Goal: Task Accomplishment & Management: Manage account settings

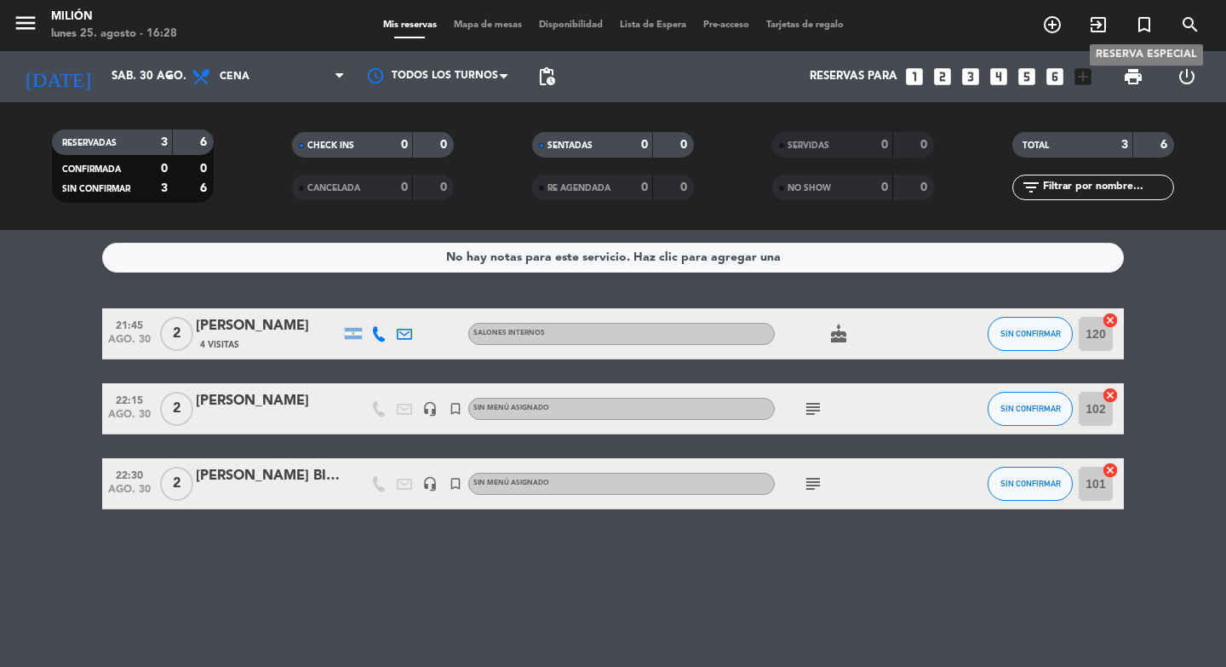
click at [1138, 26] on icon "turned_in_not" at bounding box center [1144, 24] width 20 height 20
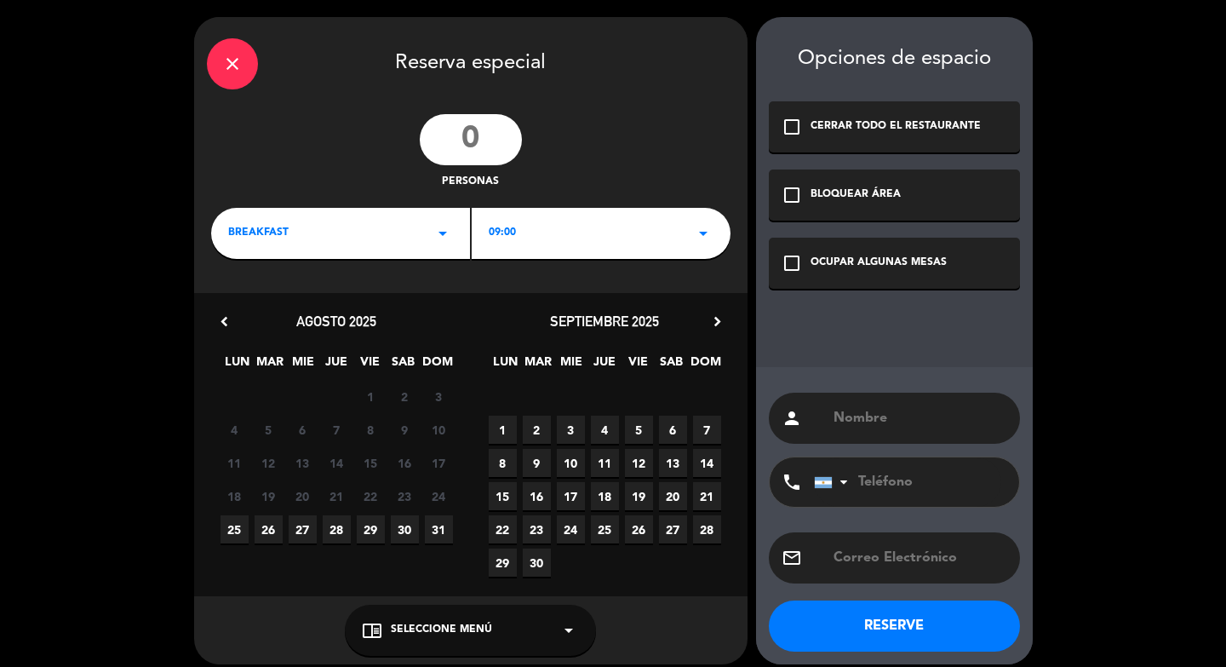
click at [478, 146] on input "number" at bounding box center [471, 139] width 102 height 51
type input "2"
click at [410, 230] on div "BREAKFAST arrow_drop_down" at bounding box center [340, 233] width 259 height 51
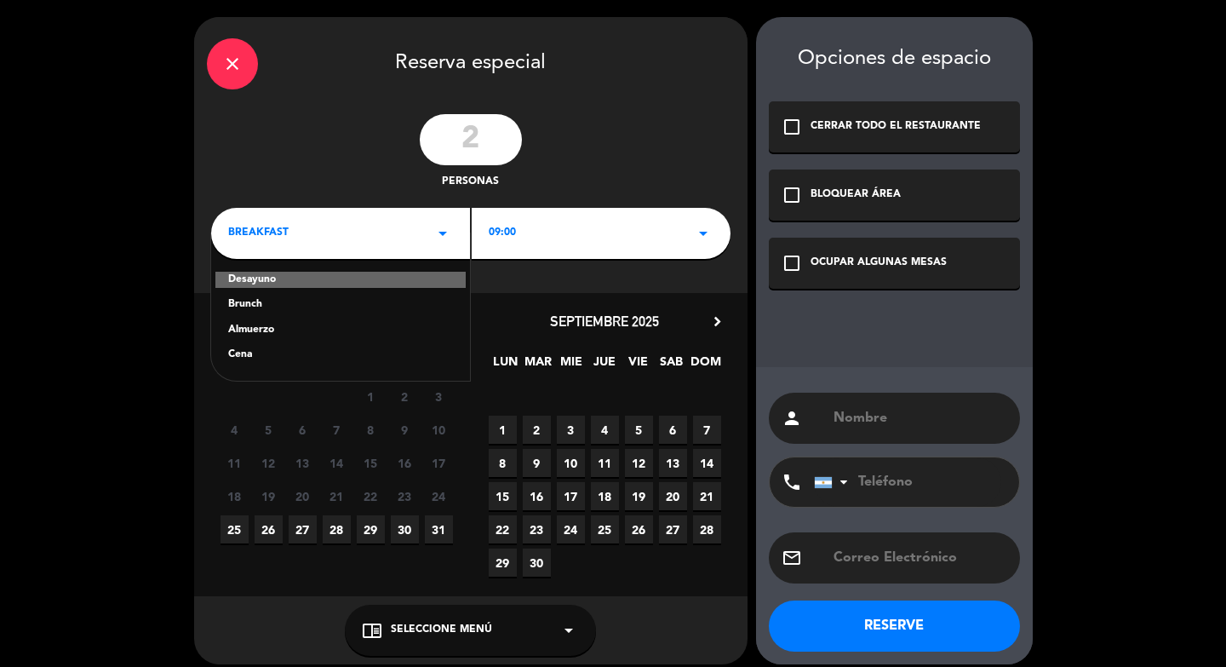
click at [352, 358] on div "Cena" at bounding box center [340, 354] width 225 height 17
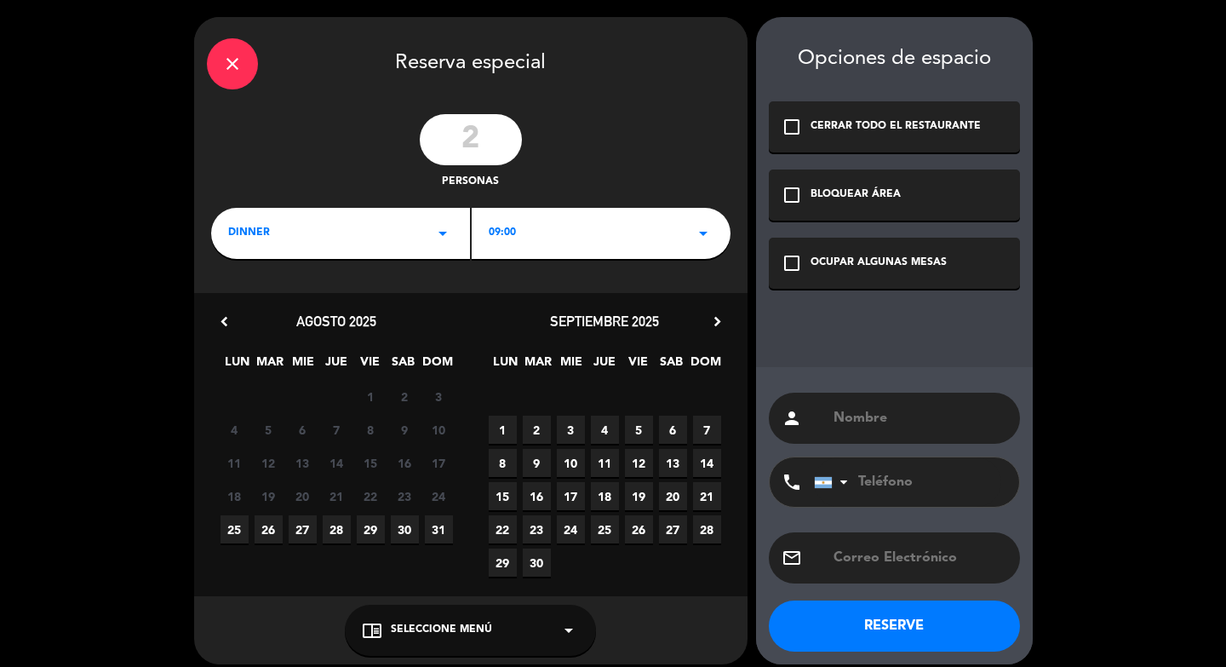
click at [531, 248] on div "09:00 arrow_drop_down" at bounding box center [601, 233] width 259 height 51
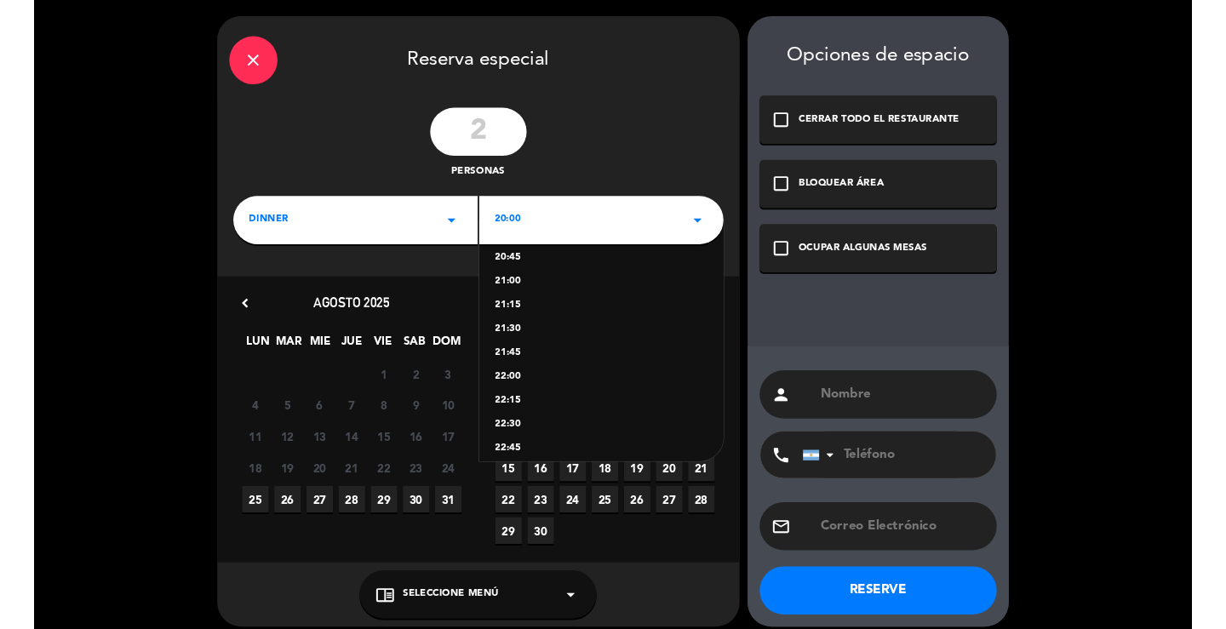
scroll to position [82, 0]
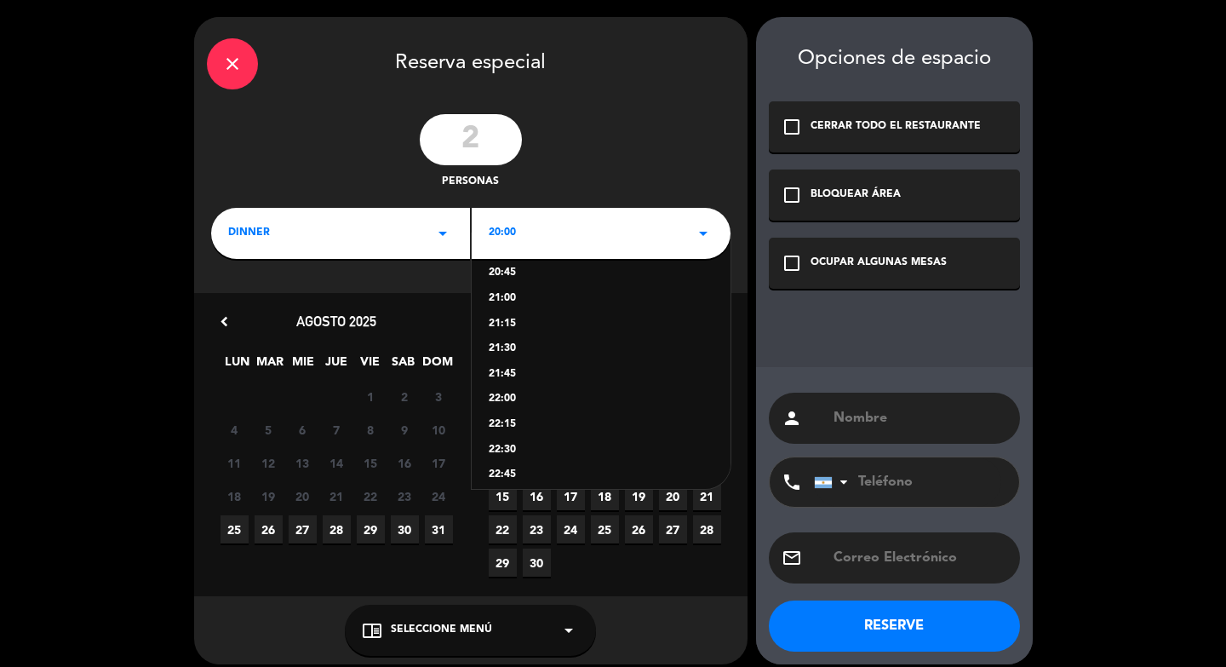
click at [502, 431] on div "22:15" at bounding box center [601, 424] width 225 height 17
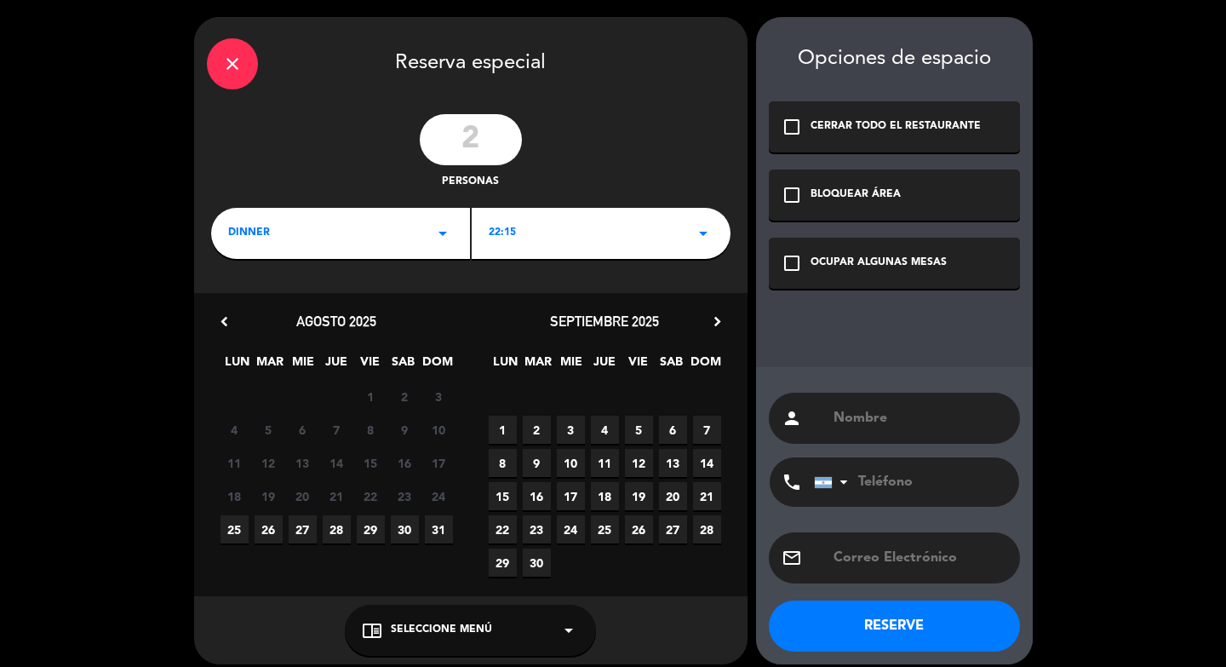
click at [364, 532] on span "29" at bounding box center [371, 529] width 28 height 28
click at [864, 416] on input "text" at bounding box center [919, 418] width 175 height 24
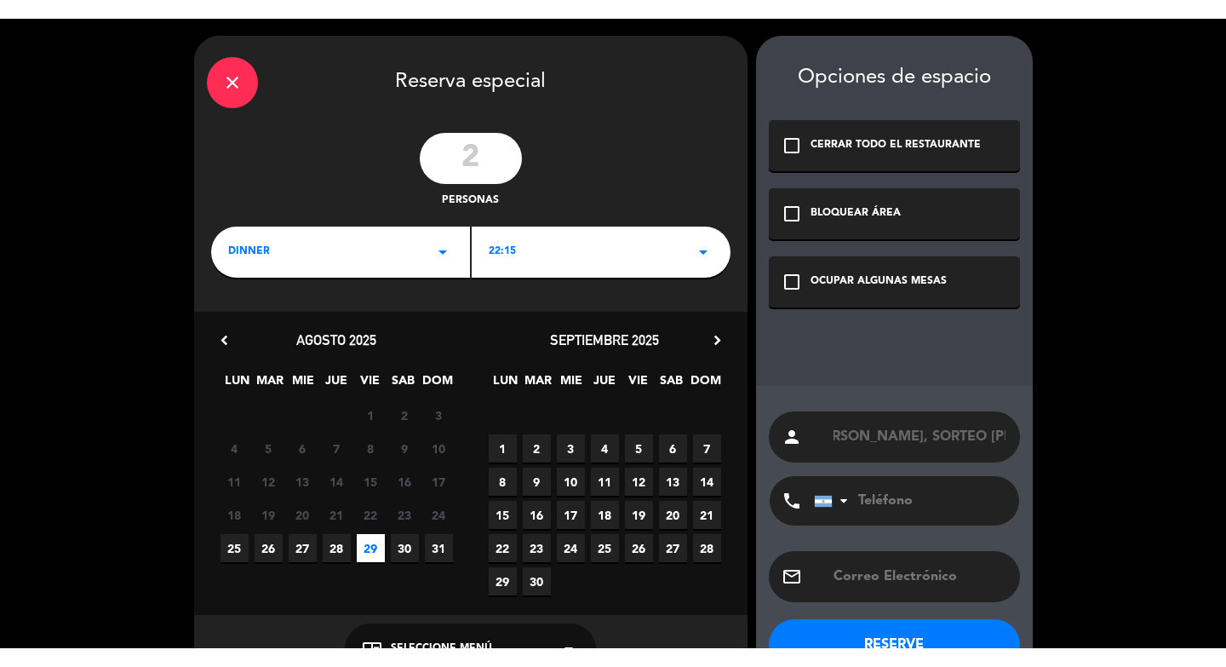
scroll to position [0, 31]
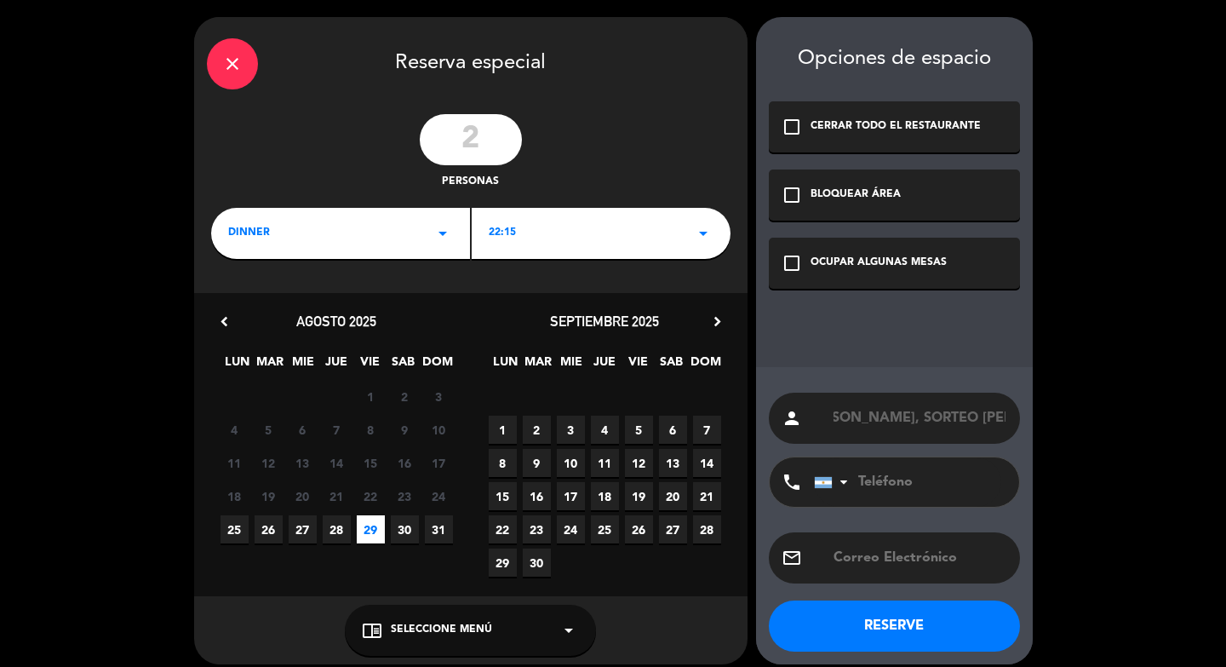
type input "[PERSON_NAME], SORTEO [PERSON_NAME]"
click at [962, 273] on div "check_box_outline_blank OCUPAR ALGUNAS MESAS" at bounding box center [894, 263] width 251 height 51
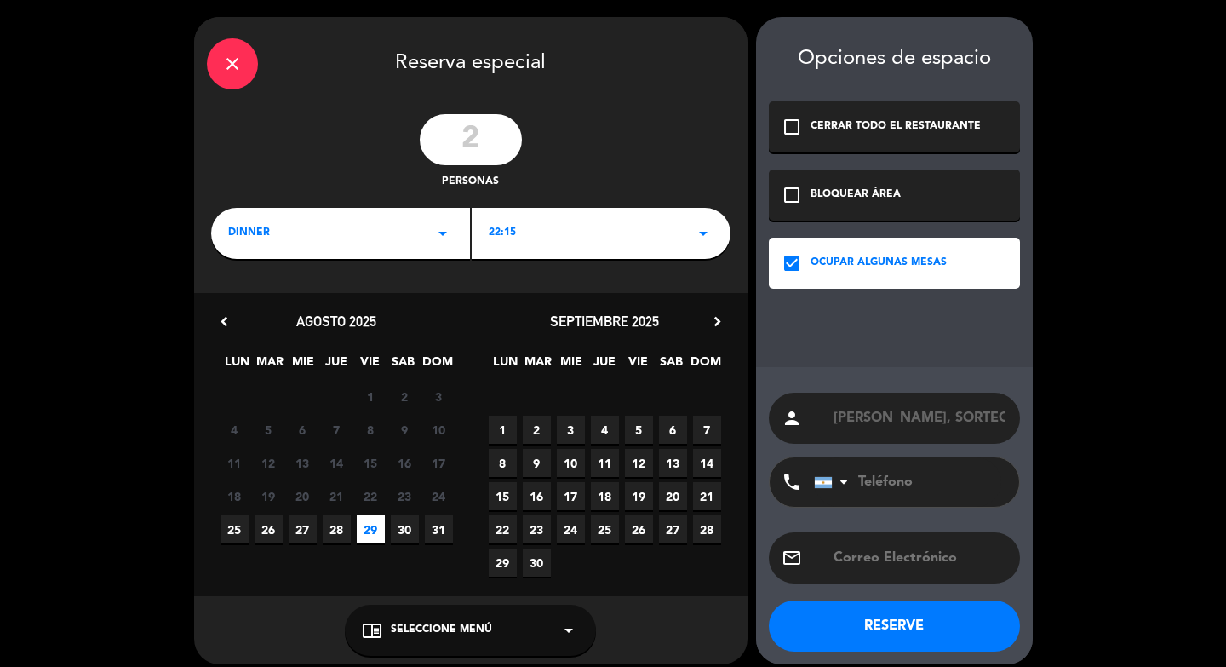
click at [974, 631] on button "RESERVE" at bounding box center [894, 625] width 251 height 51
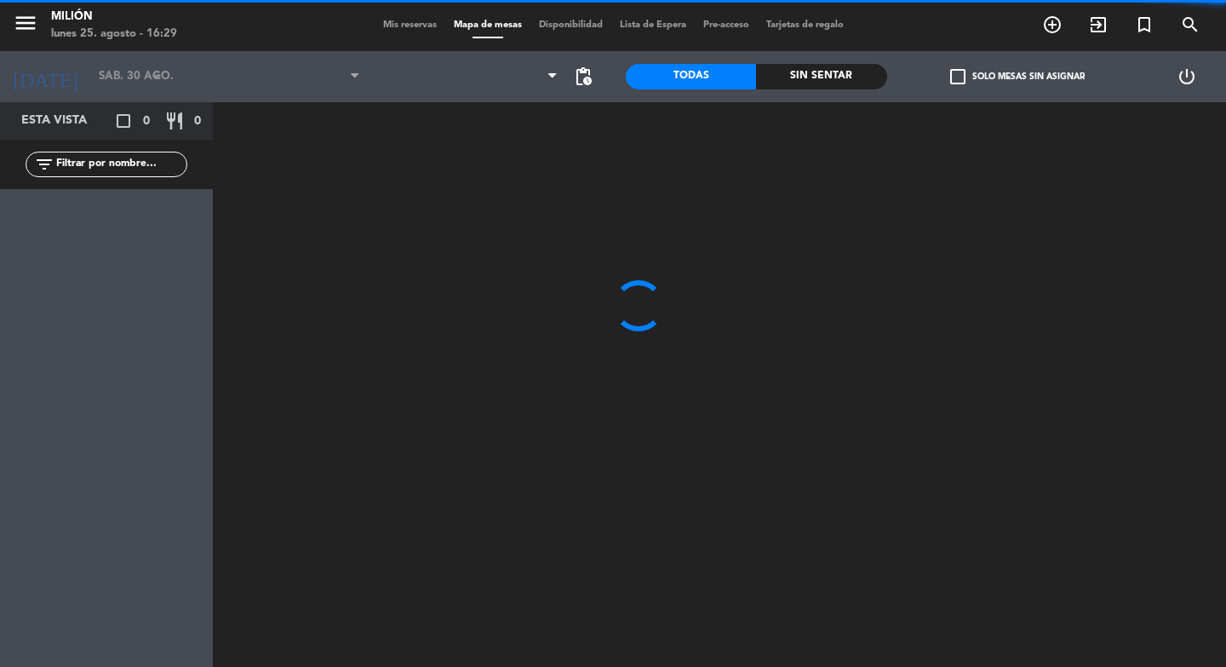
type input "vie. 29 ago."
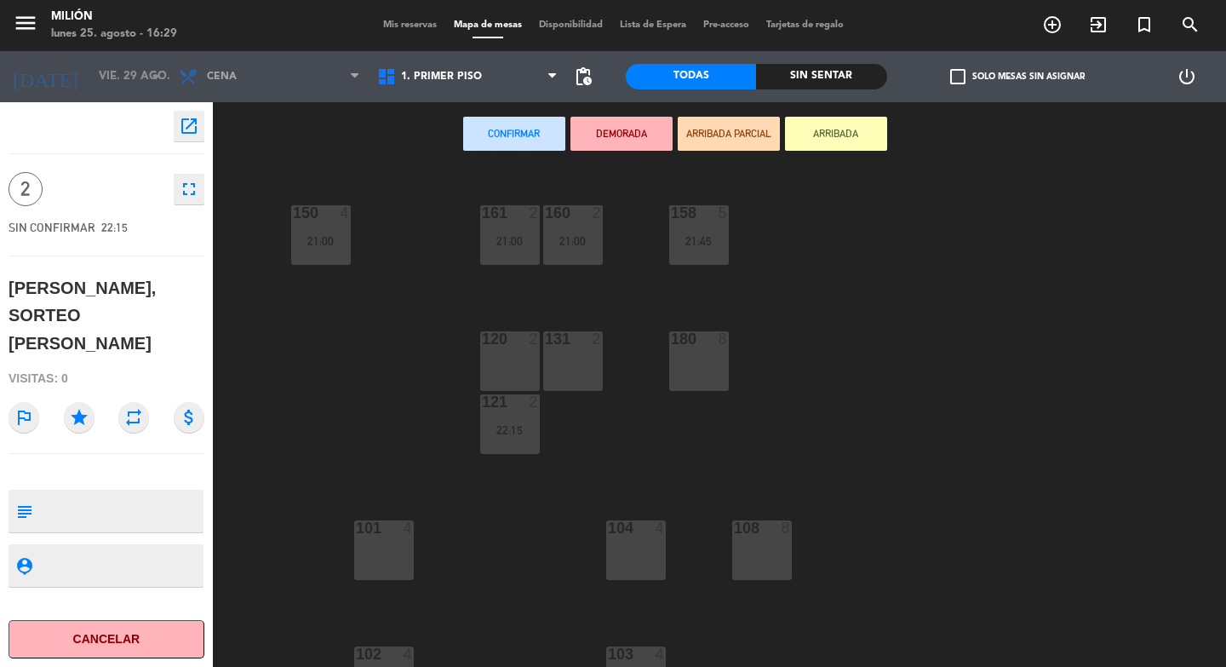
scroll to position [156, 0]
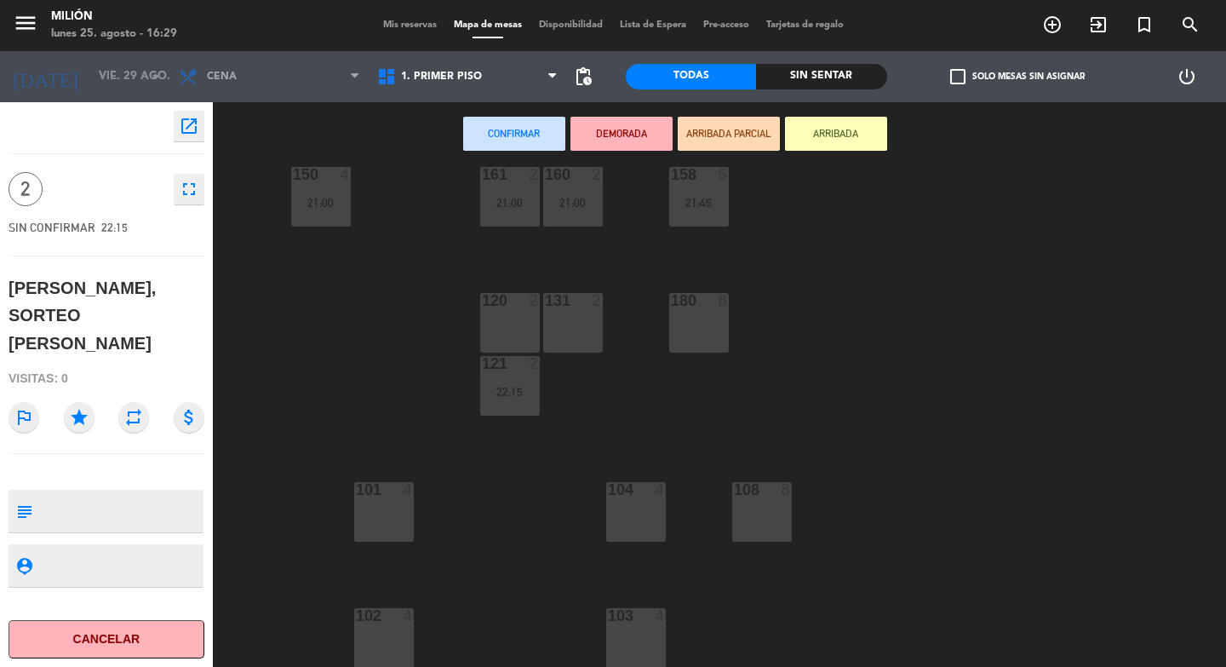
click at [385, 512] on div "101 4" at bounding box center [384, 512] width 60 height 60
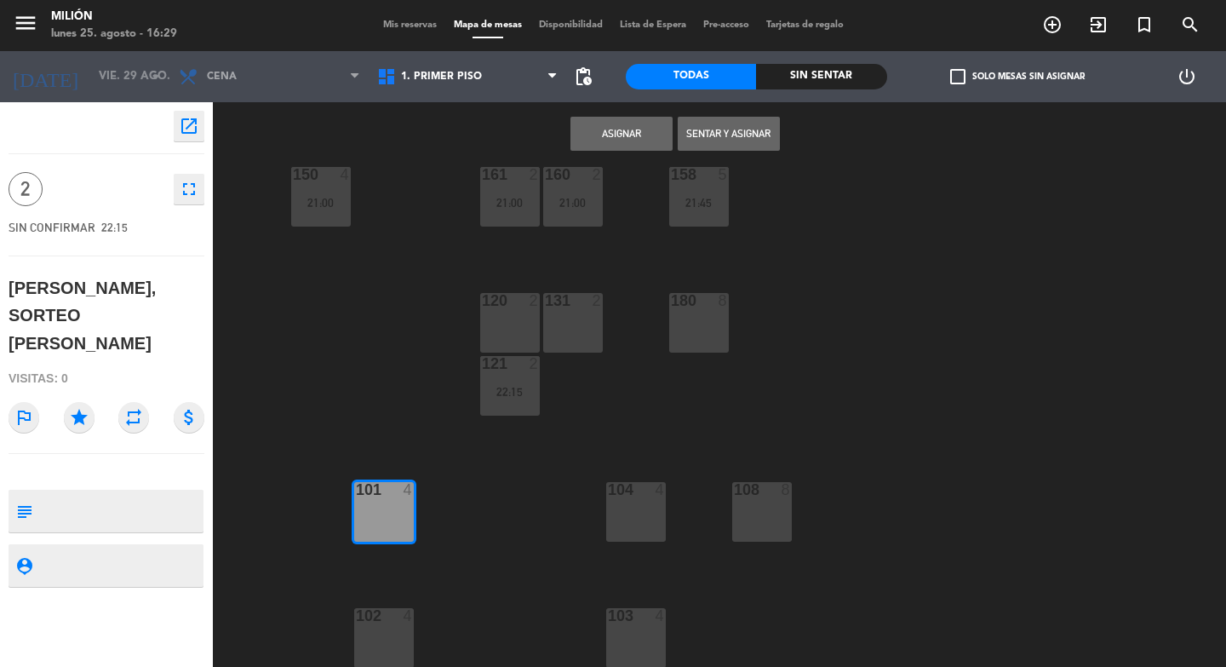
click at [614, 138] on button "Asignar" at bounding box center [621, 134] width 102 height 34
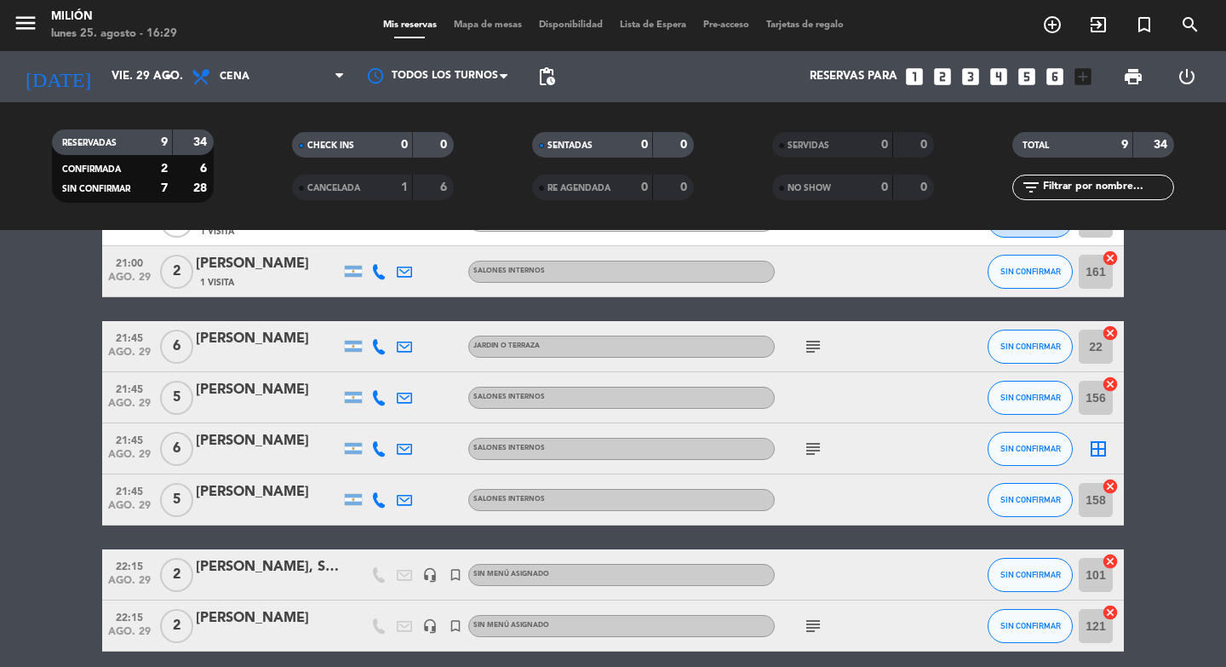
scroll to position [205, 0]
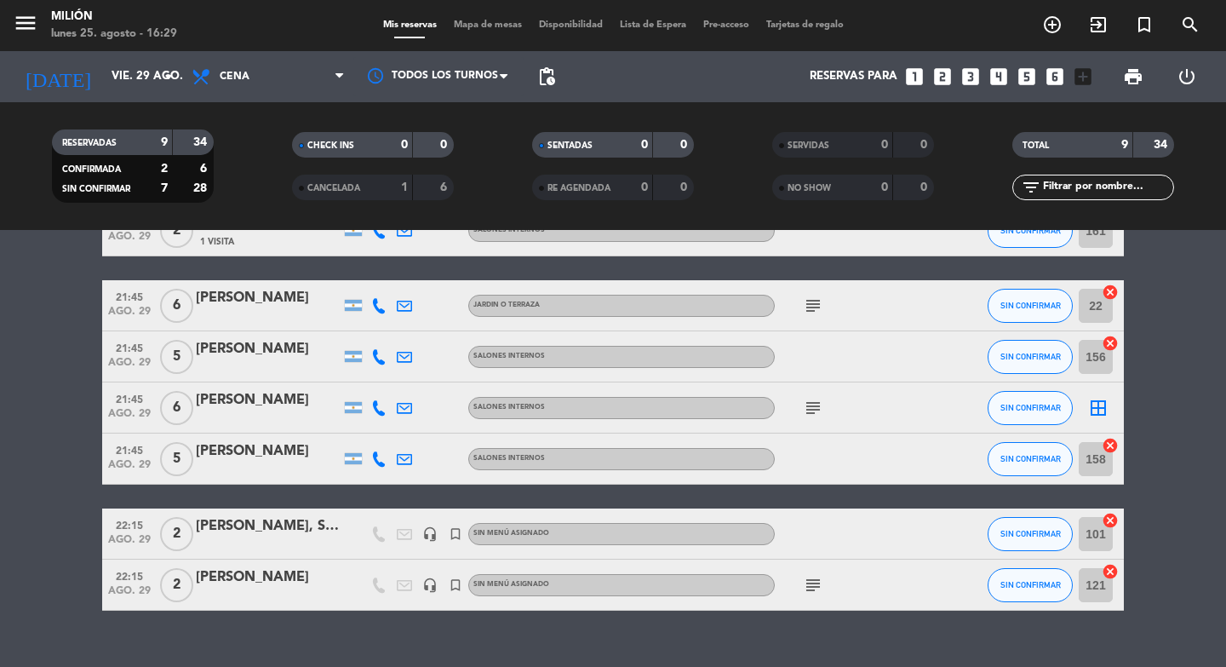
click at [809, 589] on icon "subject" at bounding box center [813, 585] width 20 height 20
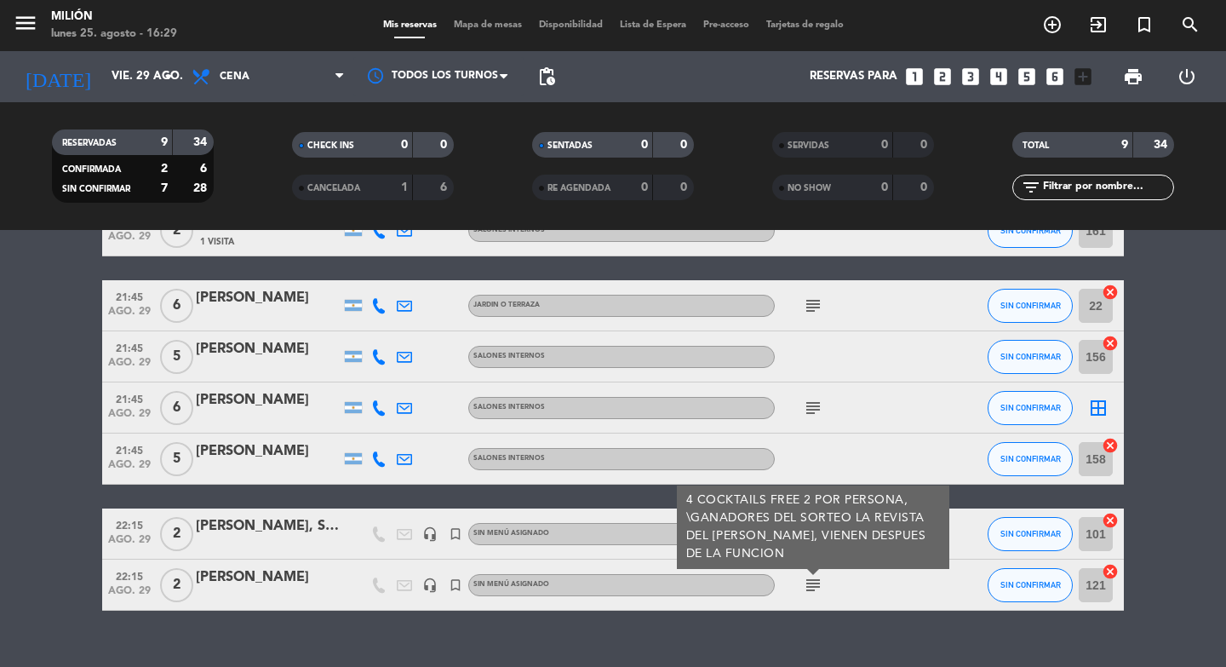
click at [809, 586] on icon "subject" at bounding box center [813, 585] width 20 height 20
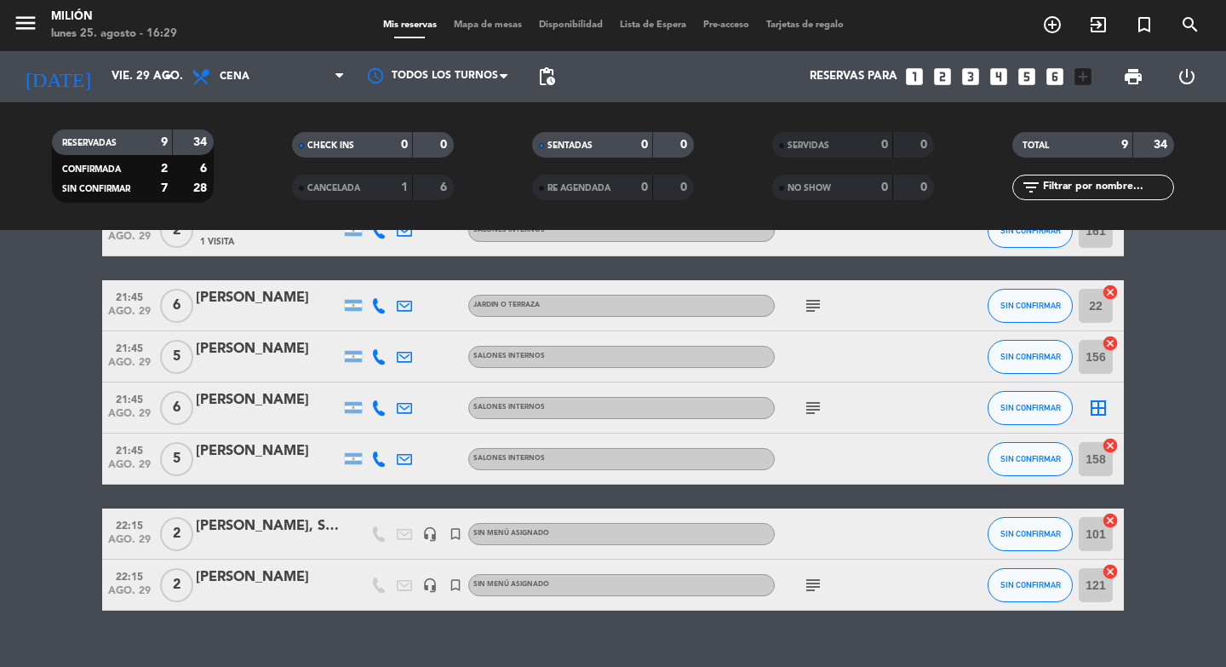
click at [292, 575] on div "[PERSON_NAME]" at bounding box center [268, 577] width 145 height 22
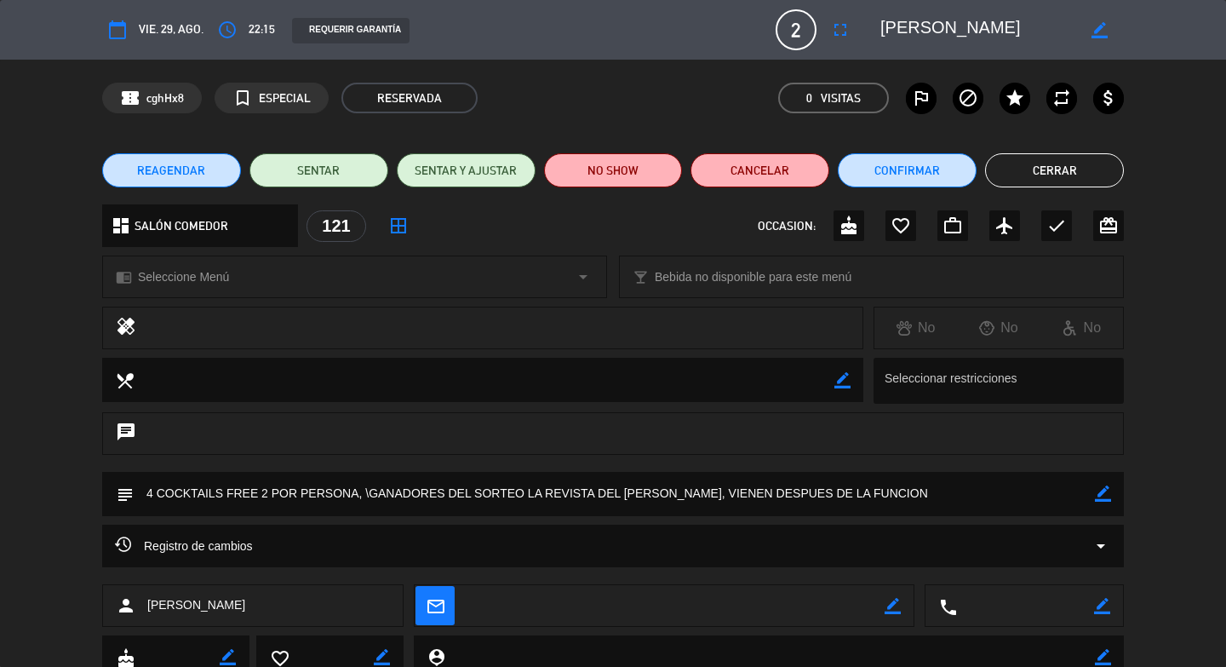
click at [358, 492] on textarea at bounding box center [614, 493] width 961 height 43
click at [1061, 167] on button "Cerrar" at bounding box center [1054, 170] width 139 height 34
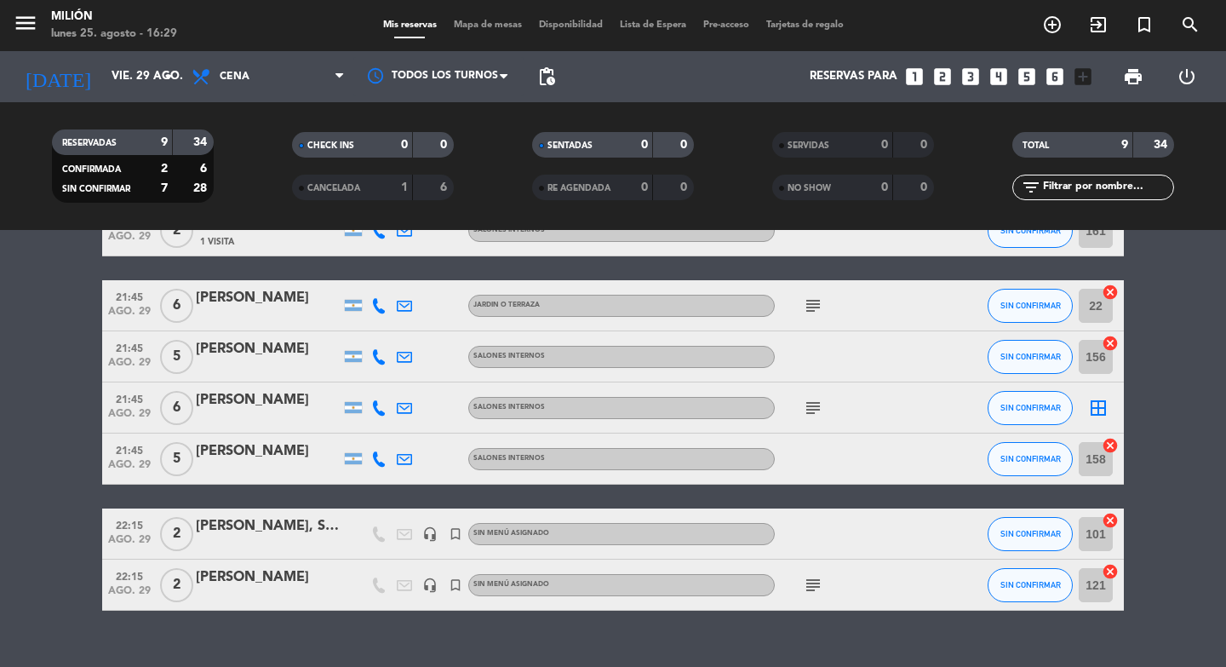
click at [254, 528] on div "[PERSON_NAME], SORTEO [PERSON_NAME]" at bounding box center [268, 526] width 145 height 22
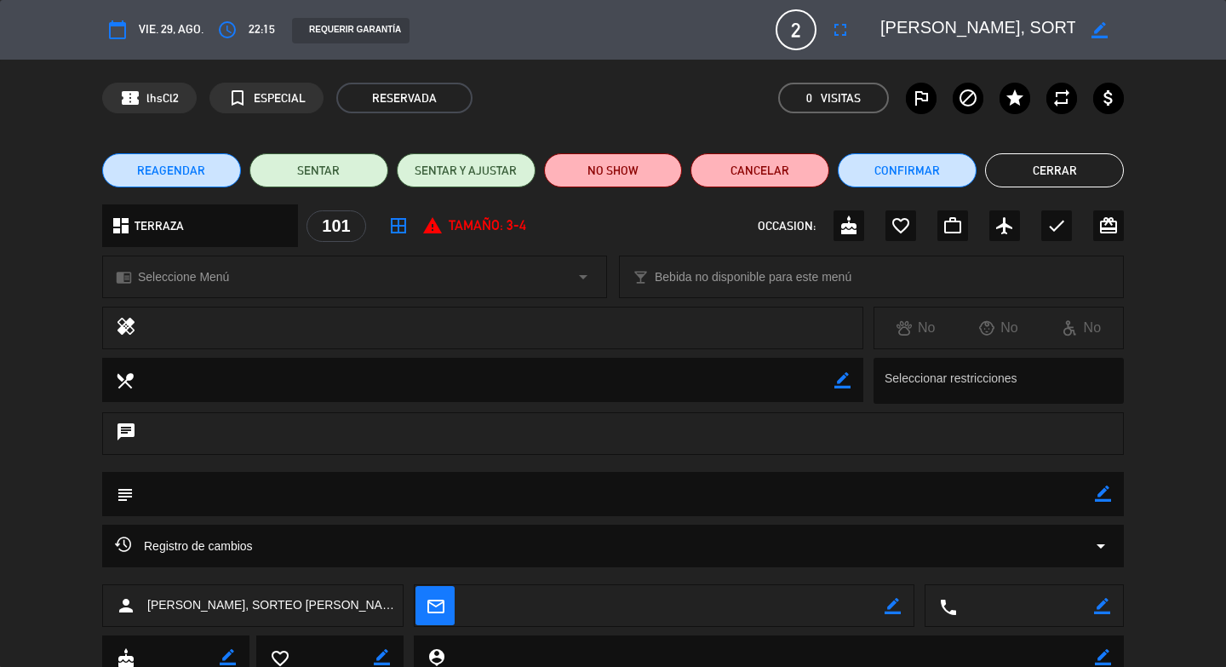
click at [1095, 501] on div "border_color" at bounding box center [1103, 494] width 16 height 44
click at [1053, 501] on textarea at bounding box center [614, 493] width 961 height 43
click at [1095, 492] on icon "border_color" at bounding box center [1103, 493] width 16 height 16
paste textarea "4 COCKTAILS FREE 2 POR PERSONA, \GANADORES DEL SORTEO LA REVISTA DEL [PERSON_NA…"
type textarea "4 COCKTAILS FREE 2 POR PERSONA, \GANADORES DEL SORTEO LA REVISTA DEL [PERSON_NA…"
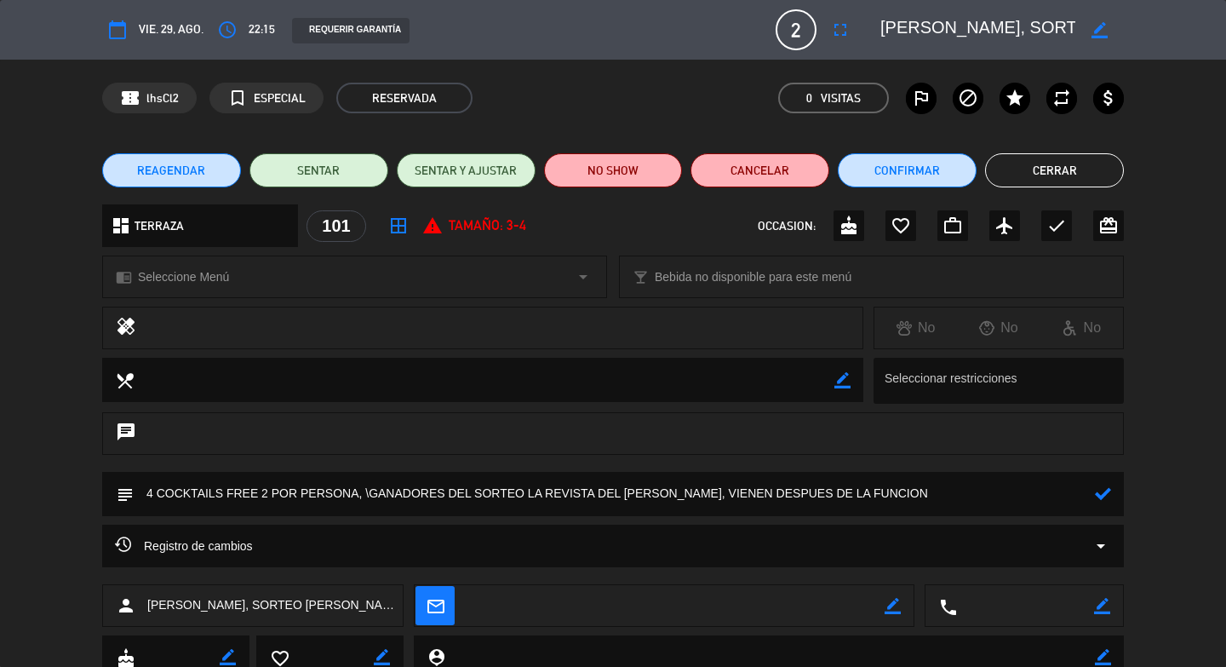
drag, startPoint x: 1089, startPoint y: 497, endPoint x: 1081, endPoint y: 501, distance: 8.8
click at [1095, 497] on icon at bounding box center [1103, 493] width 16 height 16
click at [1073, 166] on button "Cerrar" at bounding box center [1054, 170] width 139 height 34
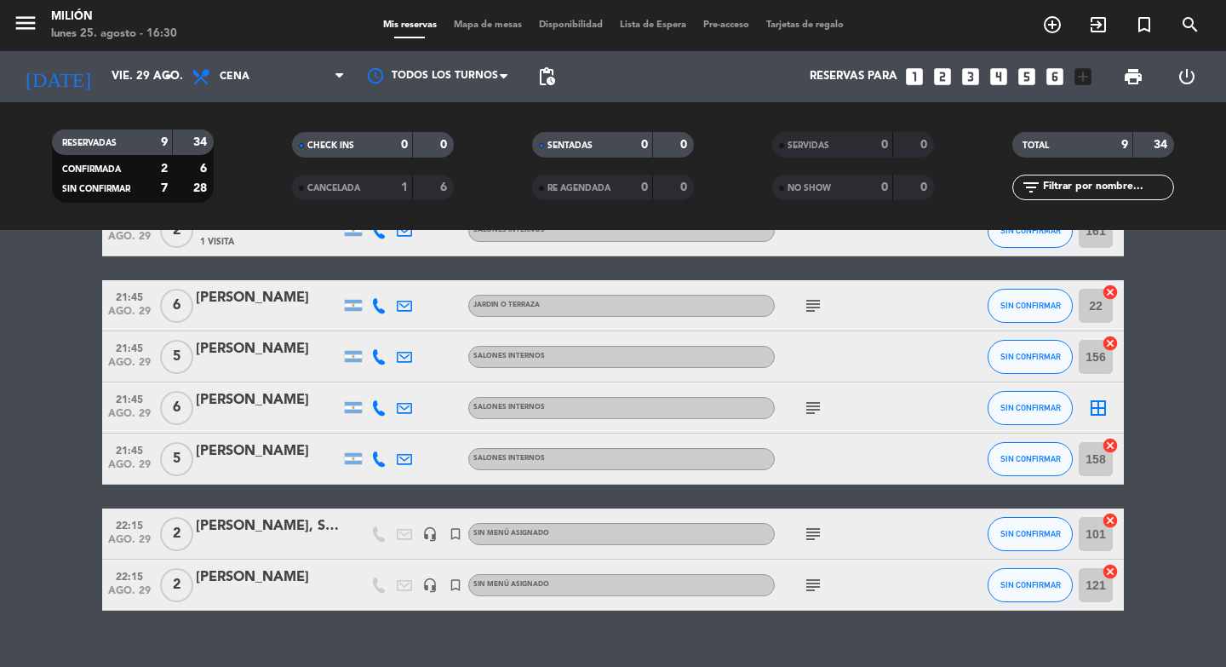
click at [807, 535] on icon "subject" at bounding box center [813, 534] width 20 height 20
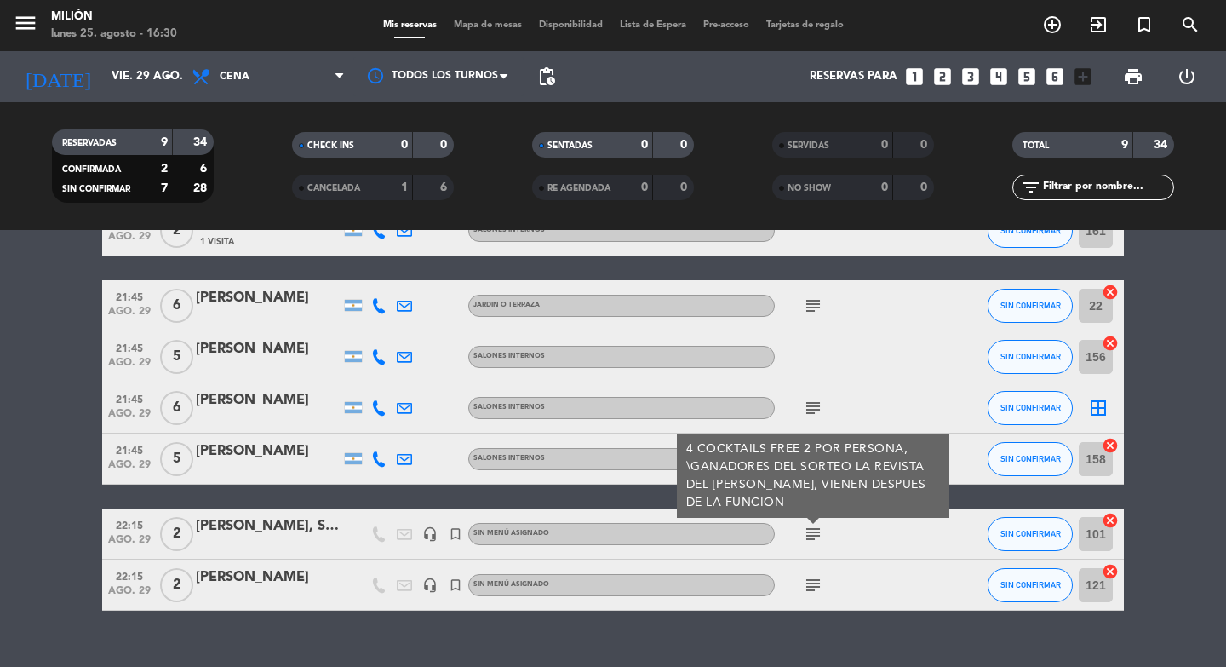
click at [808, 582] on icon "subject" at bounding box center [813, 585] width 20 height 20
